Goal: Task Accomplishment & Management: Use online tool/utility

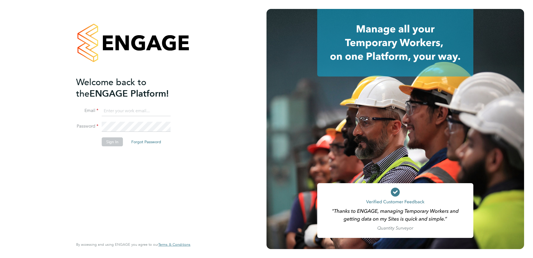
type input "ola.oke@cpplc.com"
click at [212, 80] on div "Welcome back to the ENGAGE Platform! Email ola.oke@cpplc.com Password Sign In F…" at bounding box center [133, 129] width 266 height 258
click at [107, 143] on button "Sign In" at bounding box center [112, 141] width 21 height 9
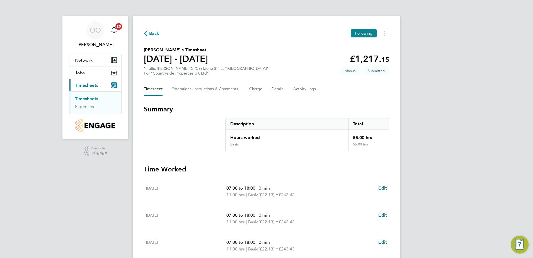
click at [270, 67] on section "[PERSON_NAME]'s Timesheet [DATE] - [DATE] £1,217. 15 "Traffic [PERSON_NAME] (CP…" at bounding box center [266, 61] width 245 height 29
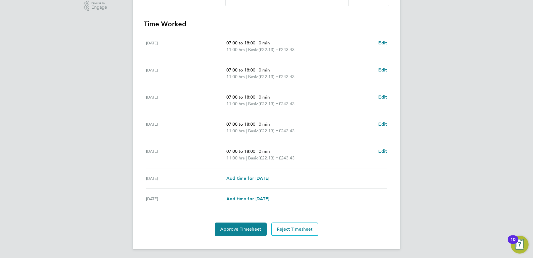
scroll to position [145, 0]
click at [241, 227] on span "Approve Timesheet" at bounding box center [240, 229] width 41 height 6
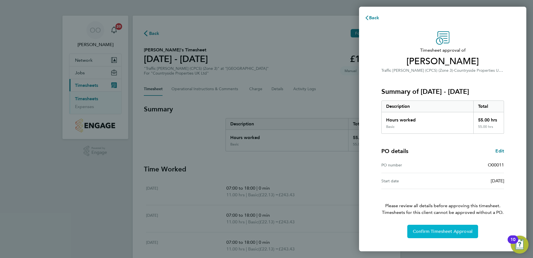
click at [413, 233] on span "Confirm Timesheet Approval" at bounding box center [443, 231] width 60 height 6
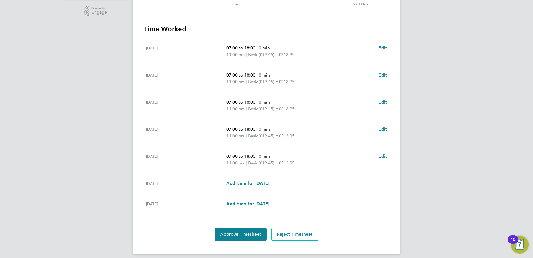
scroll to position [145, 0]
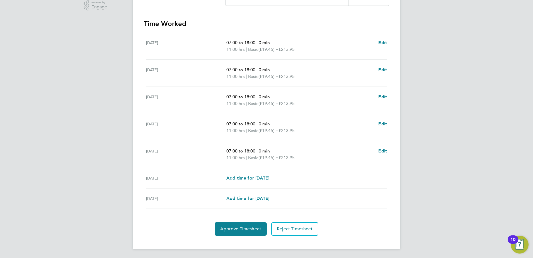
click at [230, 236] on div "Back Following Abiodun Ajayi's Timesheet 25 - 31 Aug 2025 £1,069. 75 "Gate Pers…" at bounding box center [267, 59] width 268 height 378
click at [232, 229] on span "Approve Timesheet" at bounding box center [240, 229] width 41 height 6
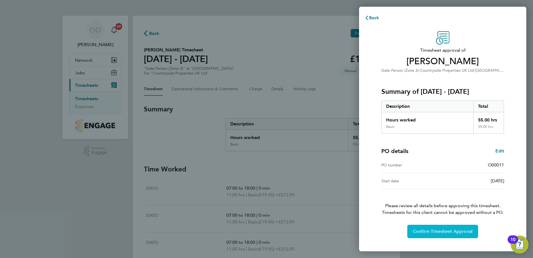
click at [416, 228] on button "Confirm Timesheet Approval" at bounding box center [442, 230] width 71 height 13
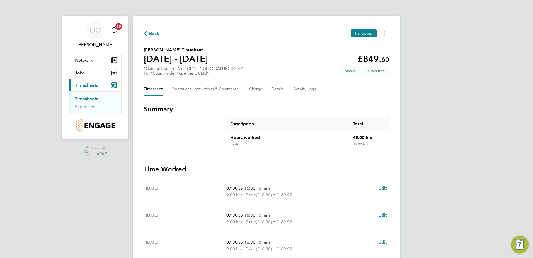
click at [225, 101] on div "Back Following Kingsley Acheampong's Timesheet 25 - 31 Aug 2025 £849. 60 "Gener…" at bounding box center [267, 205] width 268 height 378
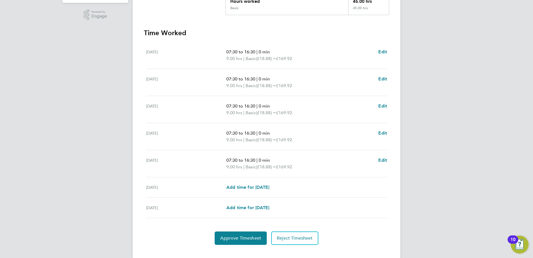
scroll to position [145, 0]
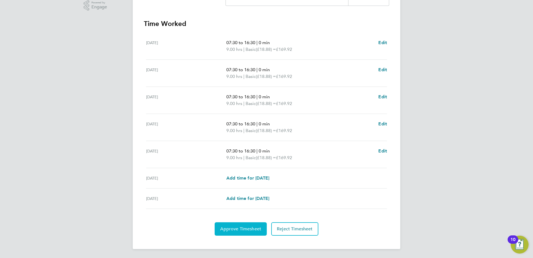
click at [227, 228] on span "Approve Timesheet" at bounding box center [240, 229] width 41 height 6
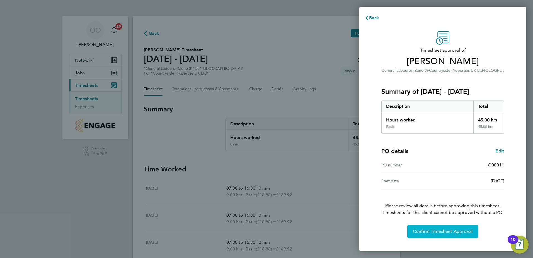
click at [416, 228] on span "Confirm Timesheet Approval" at bounding box center [443, 231] width 60 height 6
